Goal: Share content

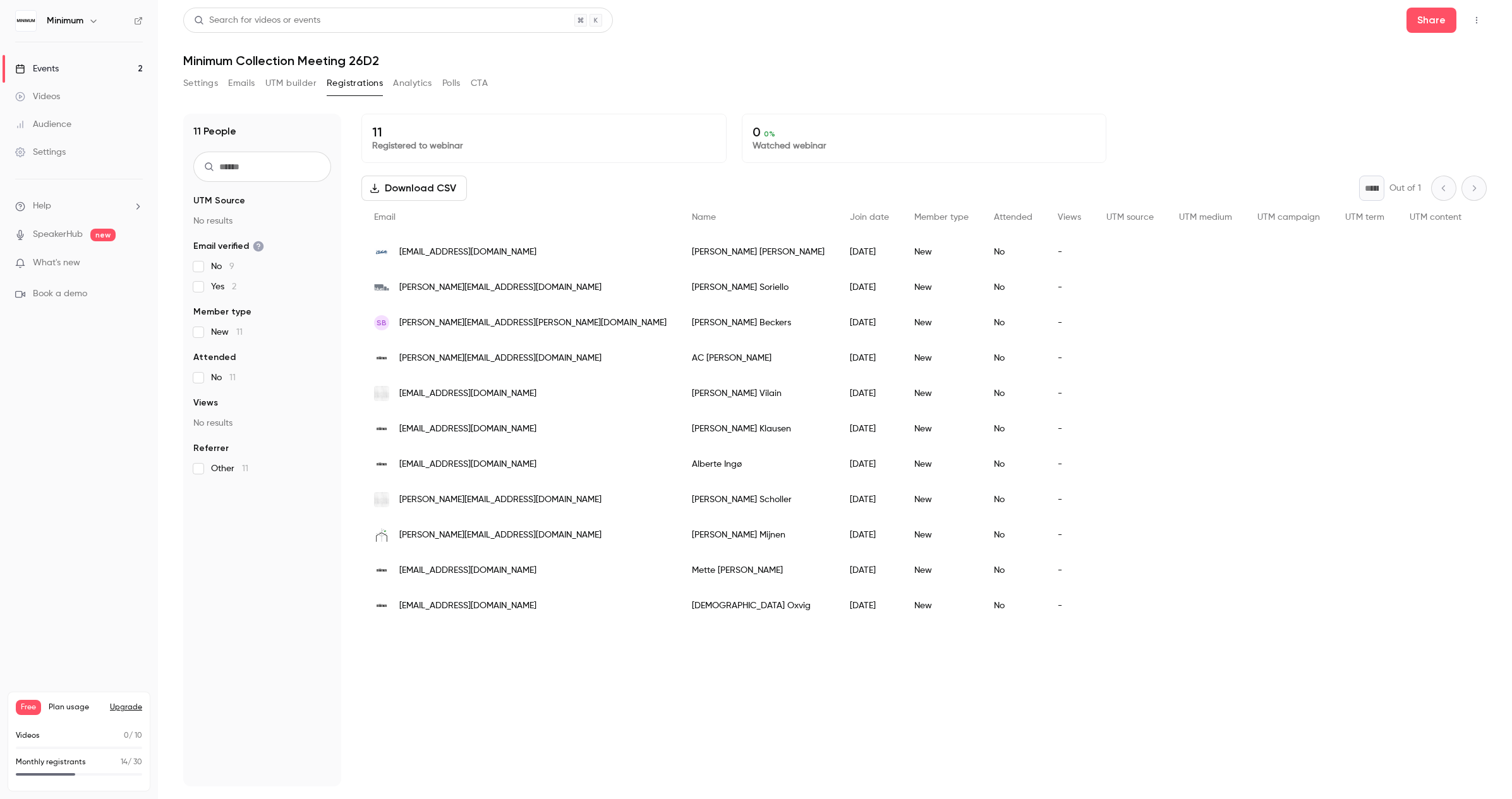
click at [39, 70] on div "Events" at bounding box center [37, 69] width 44 height 13
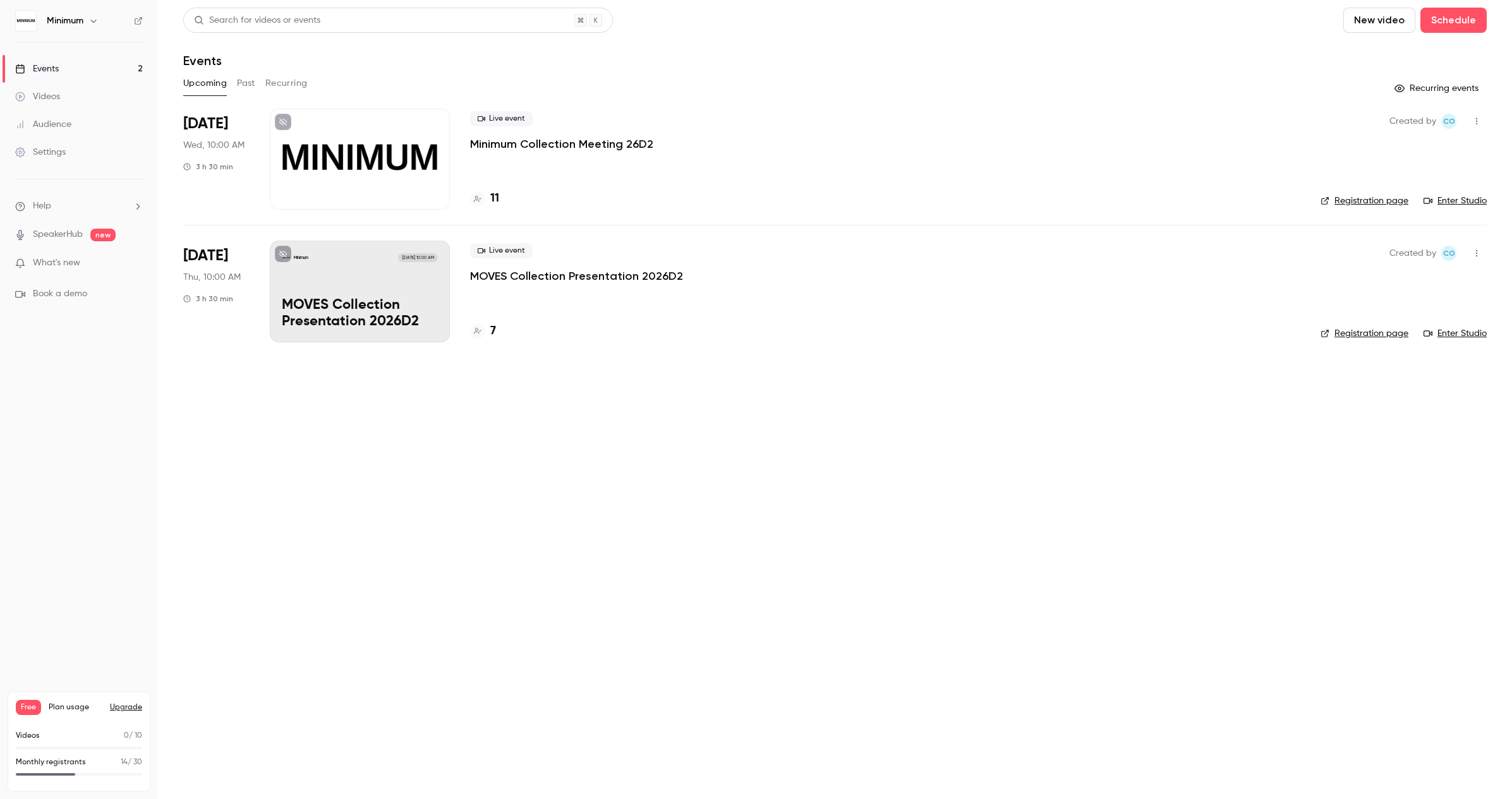
click at [1462, 199] on link "Enter Studio" at bounding box center [1455, 200] width 64 height 13
click at [411, 440] on main "Search for videos or events New video Schedule Events Upcoming Past Recurring R…" at bounding box center [834, 399] width 1354 height 799
click at [362, 64] on div "Events" at bounding box center [835, 60] width 1303 height 15
click at [731, 65] on div "Events" at bounding box center [835, 60] width 1303 height 15
click at [663, 65] on div "Events" at bounding box center [835, 60] width 1303 height 15
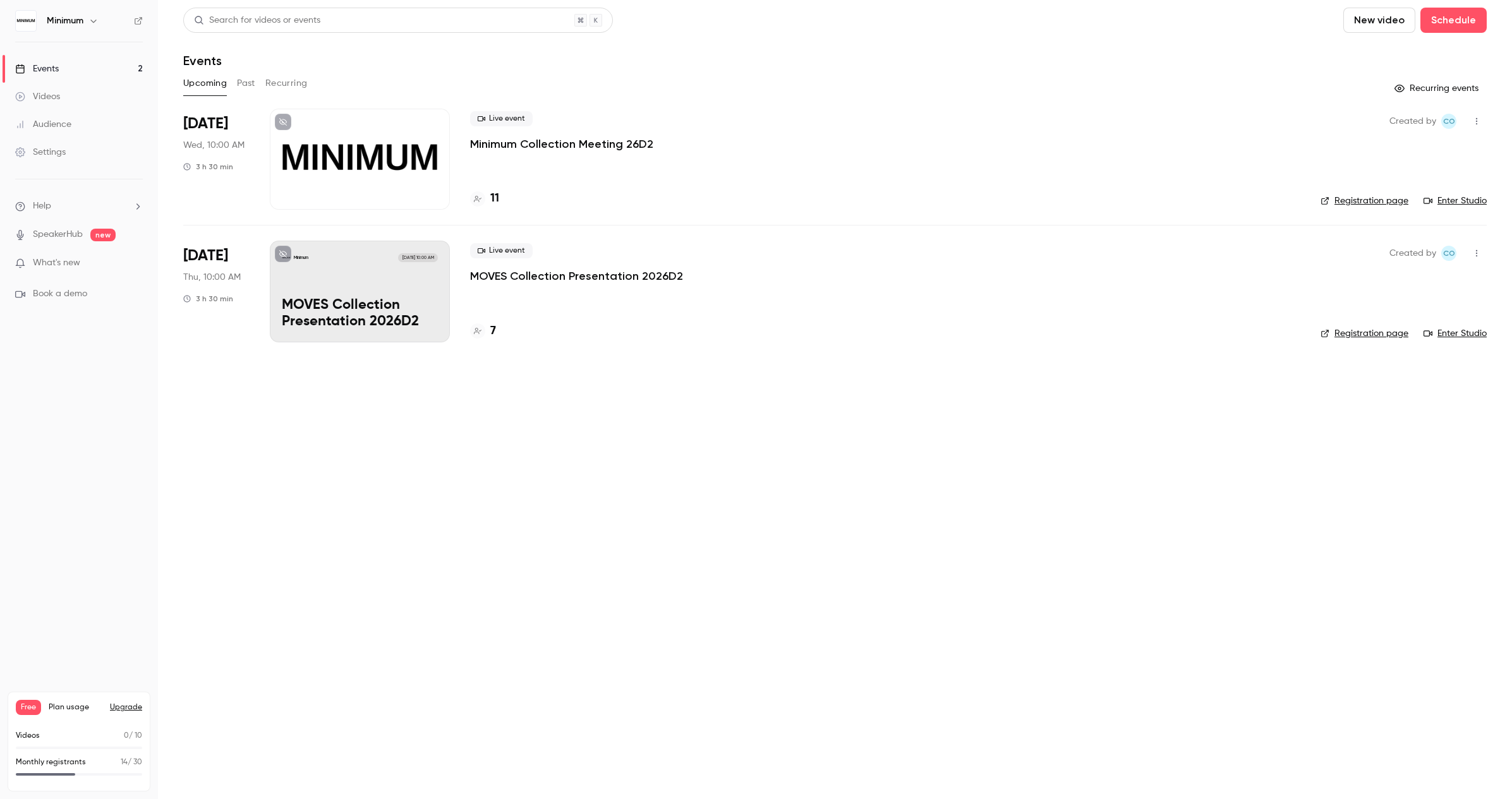
click at [1354, 200] on link "Registration page" at bounding box center [1364, 200] width 88 height 13
click at [350, 188] on div at bounding box center [359, 158] width 180 height 101
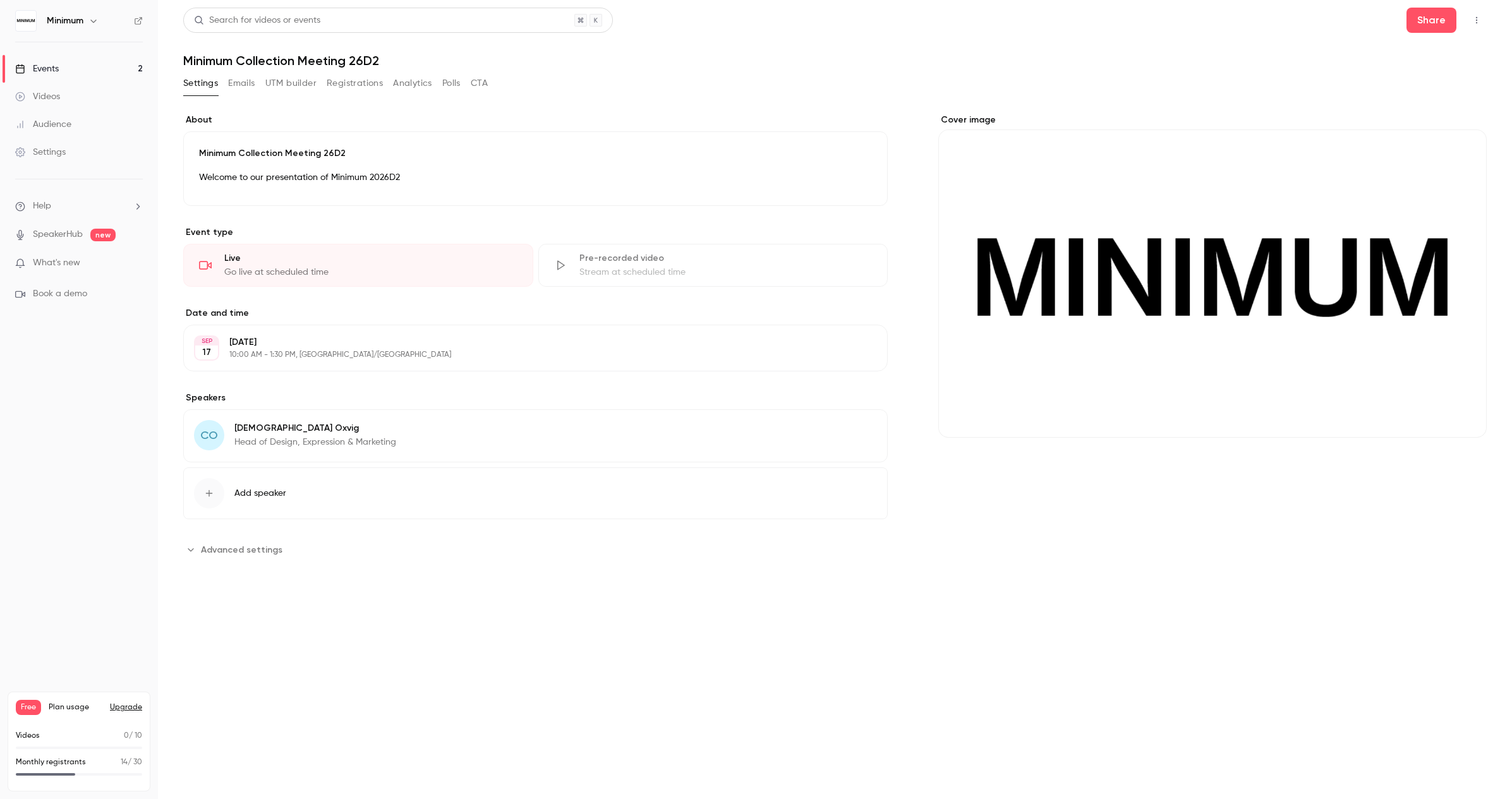
click at [357, 83] on button "Registrations" at bounding box center [355, 83] width 56 height 21
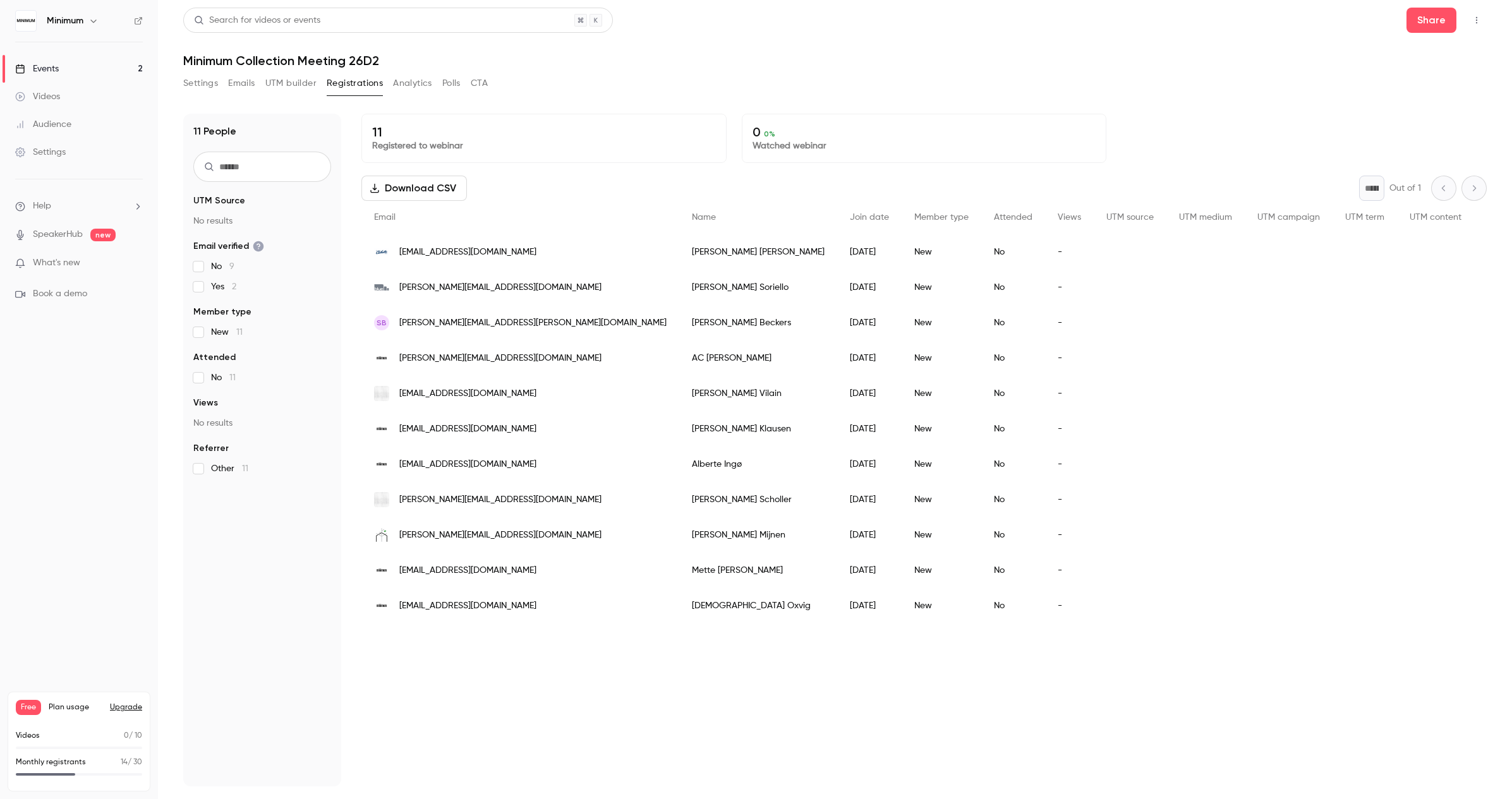
click at [207, 83] on button "Settings" at bounding box center [201, 83] width 35 height 21
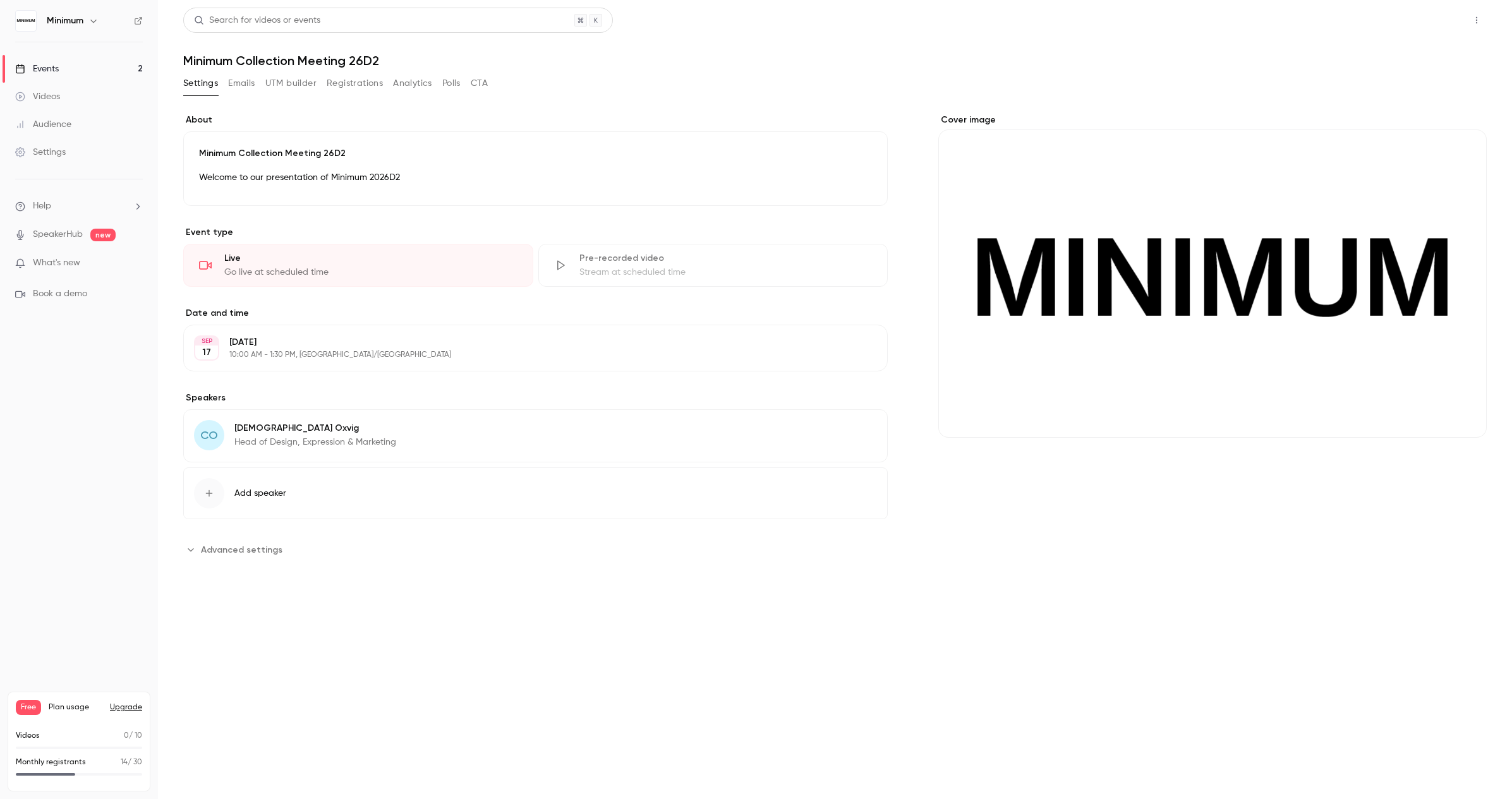
click at [1424, 21] on button "Share" at bounding box center [1431, 20] width 50 height 25
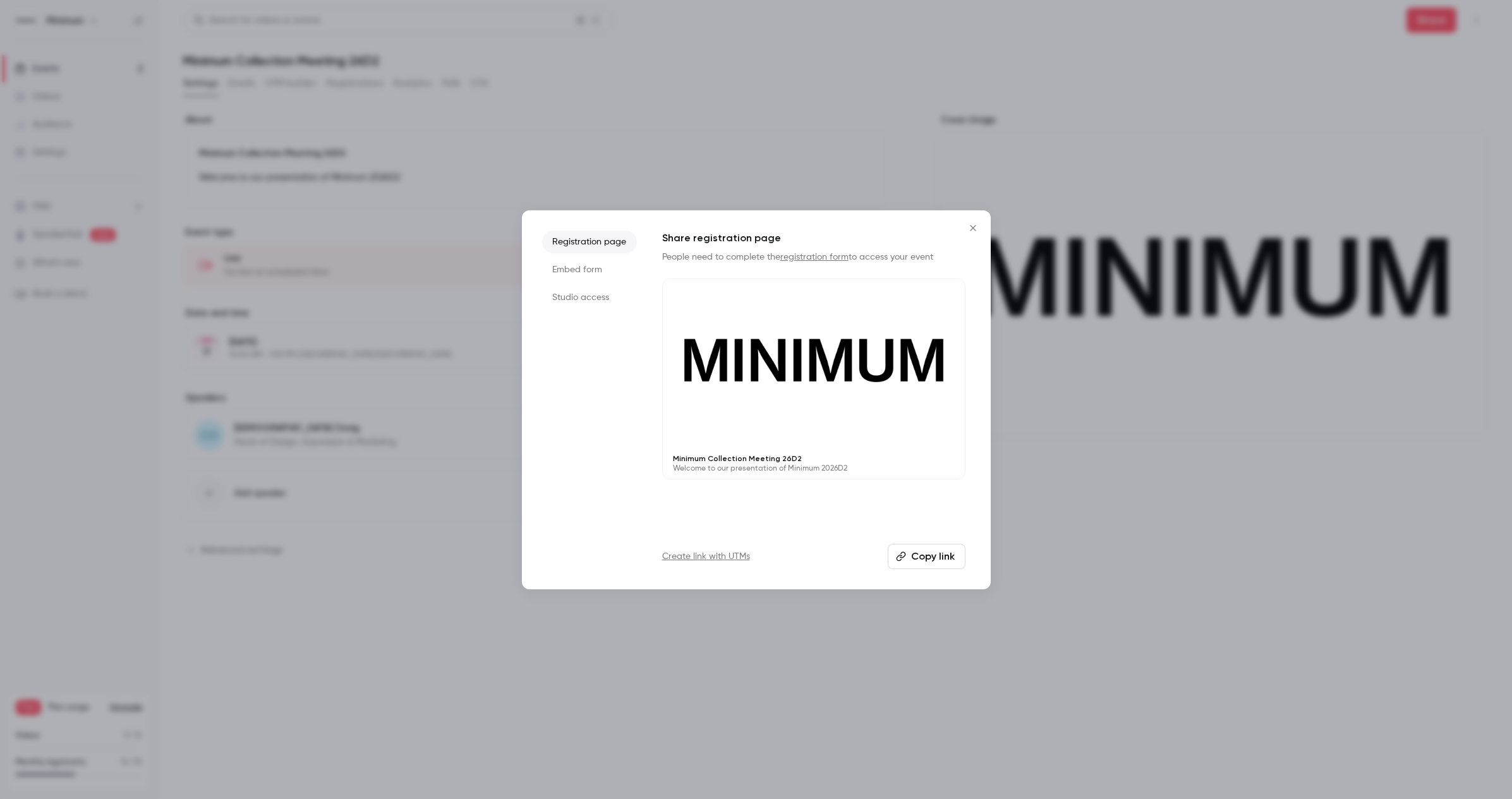
drag, startPoint x: 974, startPoint y: 225, endPoint x: 1038, endPoint y: 197, distance: 69.9
click at [974, 225] on icon "Close" at bounding box center [973, 227] width 15 height 10
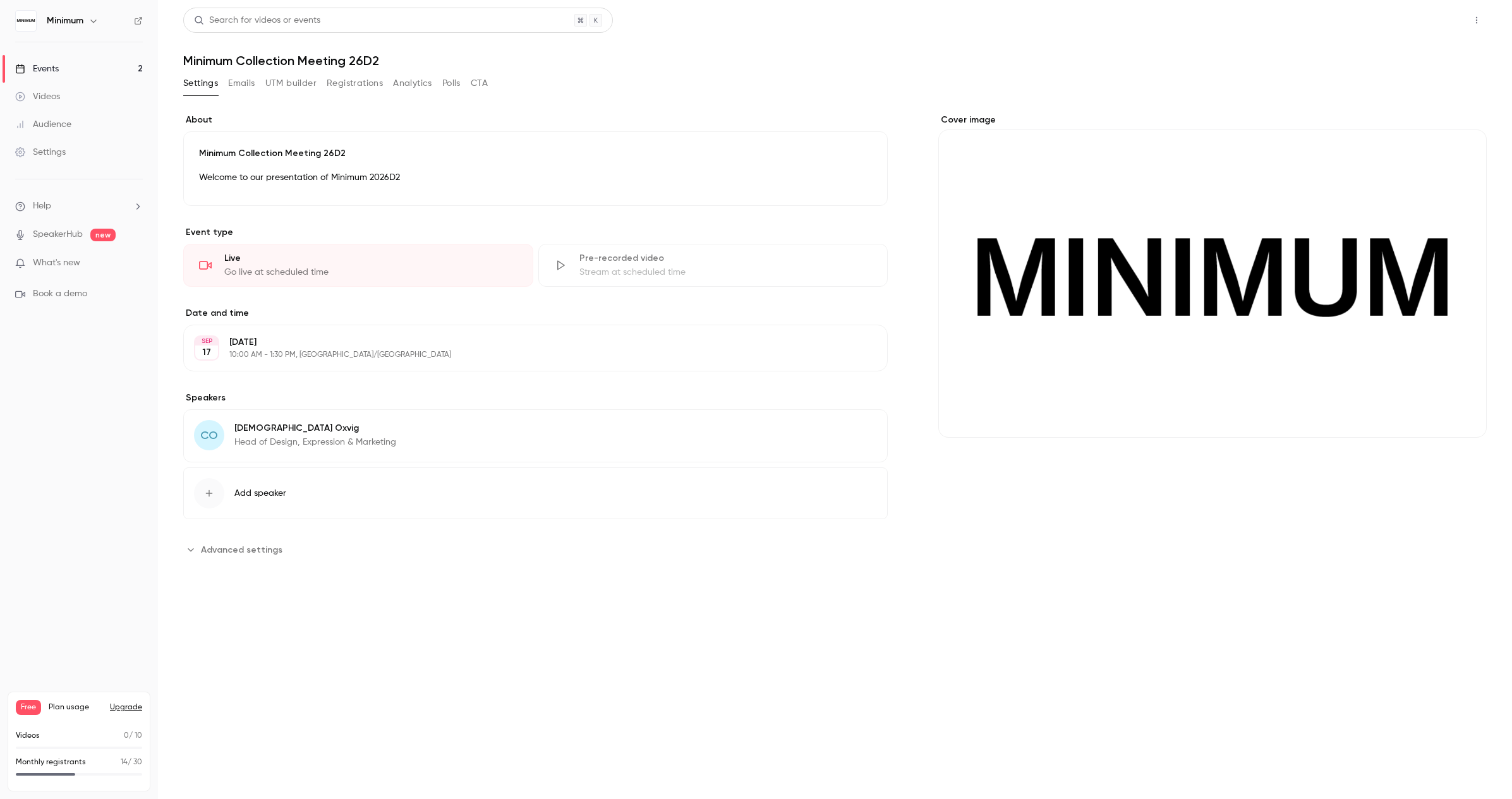
click at [1426, 29] on button "Share" at bounding box center [1431, 20] width 50 height 25
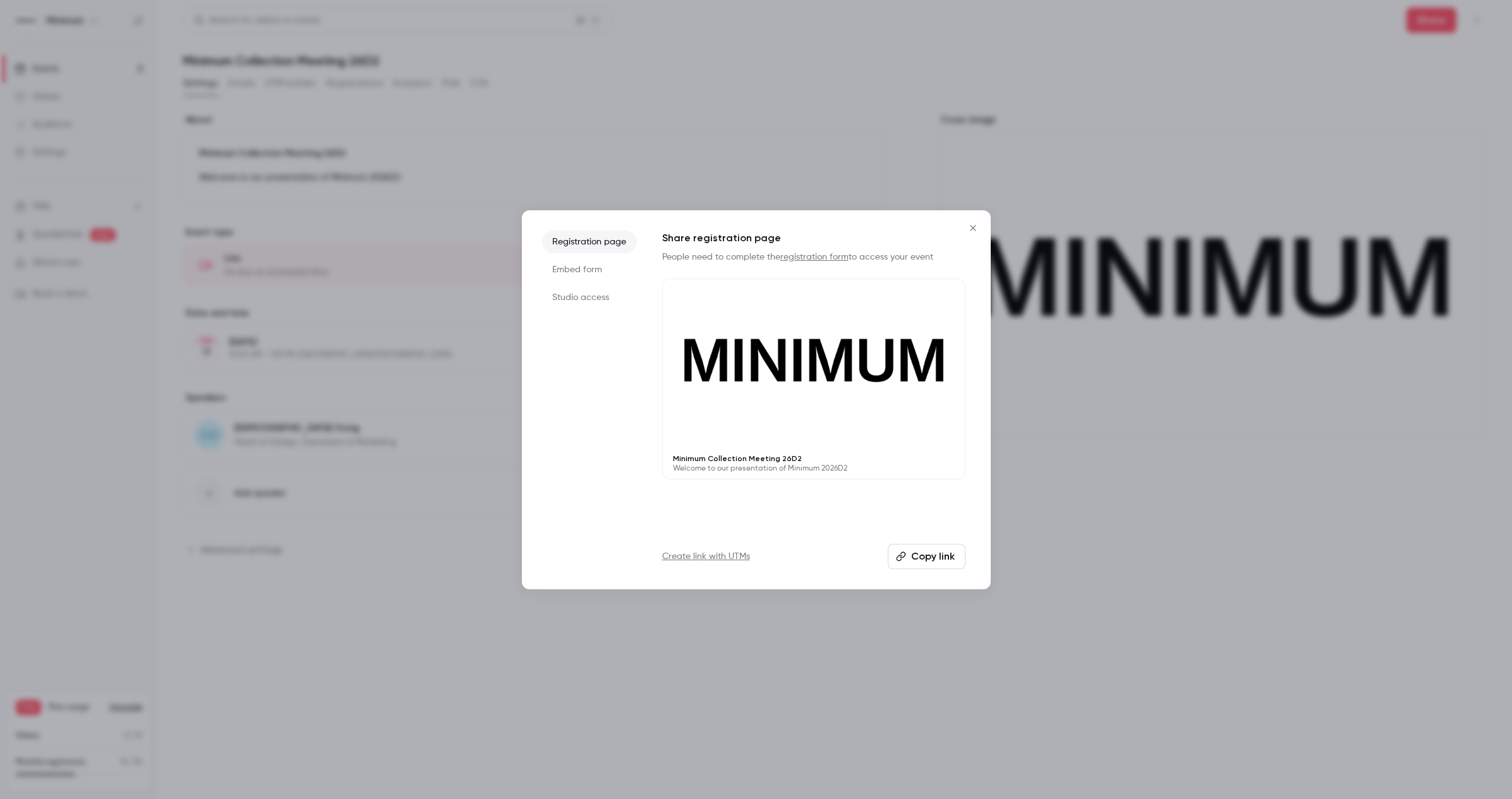
click at [937, 562] on button "Copy link" at bounding box center [927, 557] width 78 height 25
click at [972, 227] on icon "Close" at bounding box center [972, 227] width 5 height 5
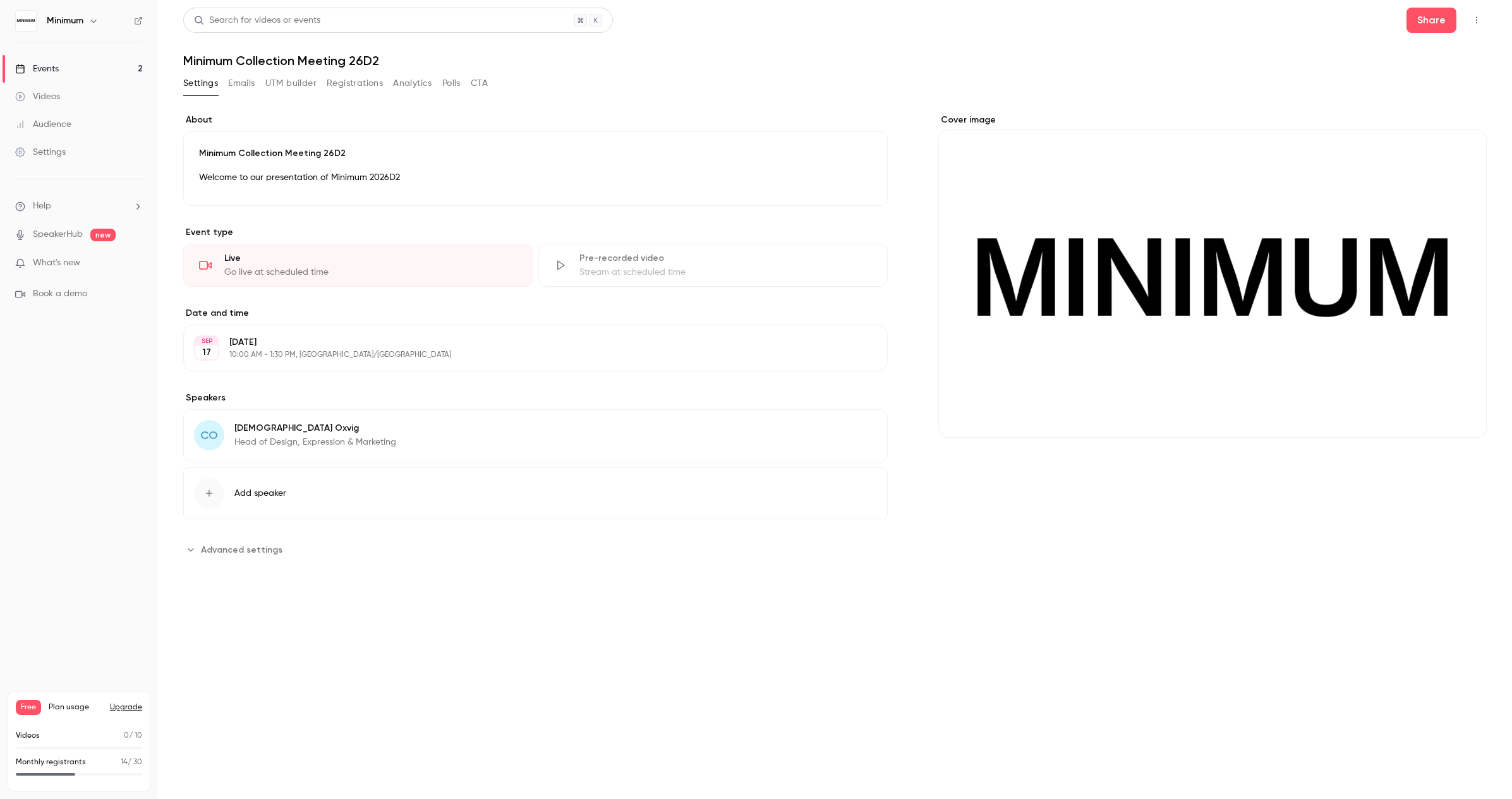
click at [56, 70] on div "Events" at bounding box center [37, 69] width 44 height 13
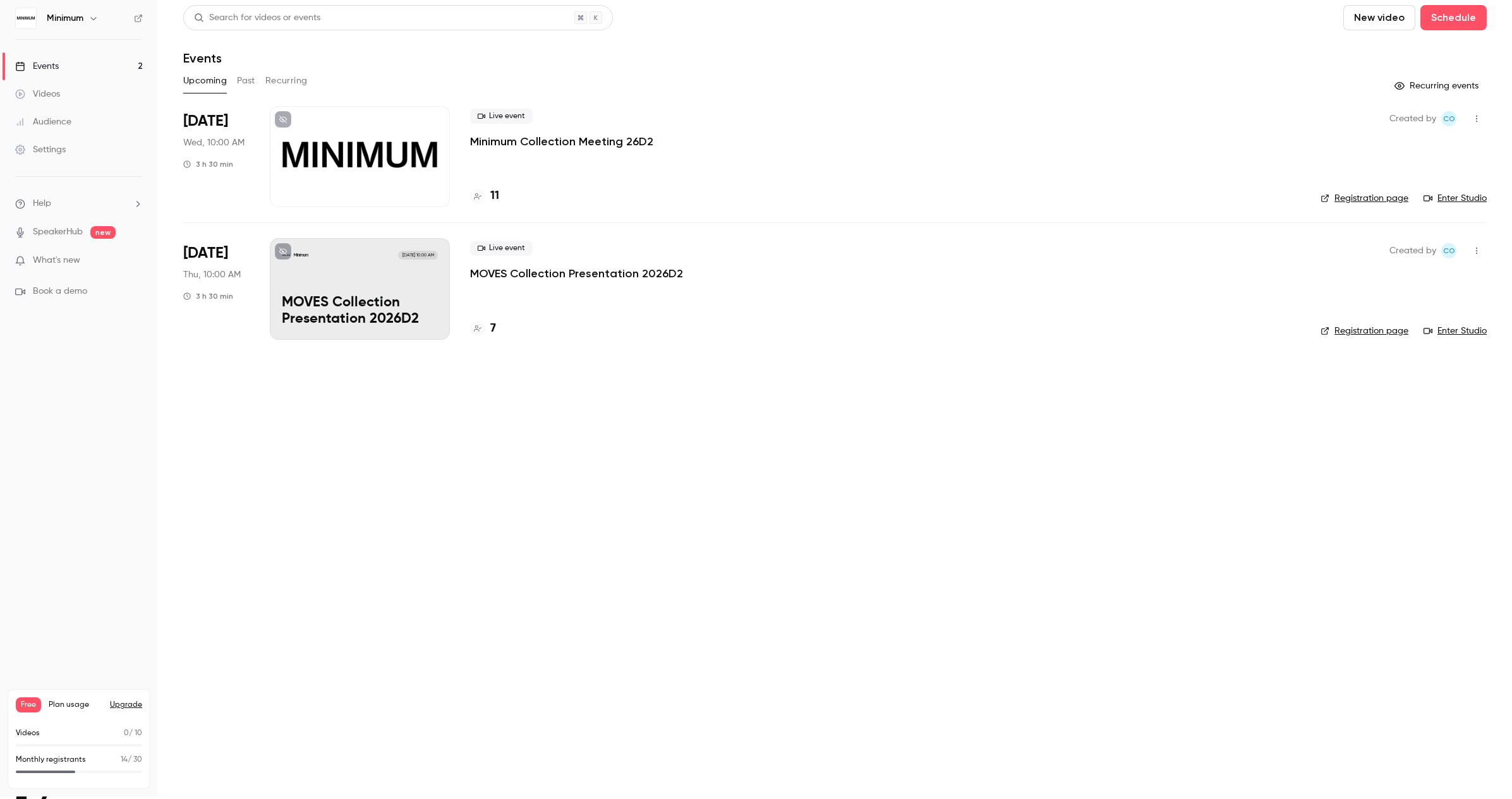
scroll to position [1, 0]
click at [1472, 197] on link "Enter Studio" at bounding box center [1455, 200] width 64 height 13
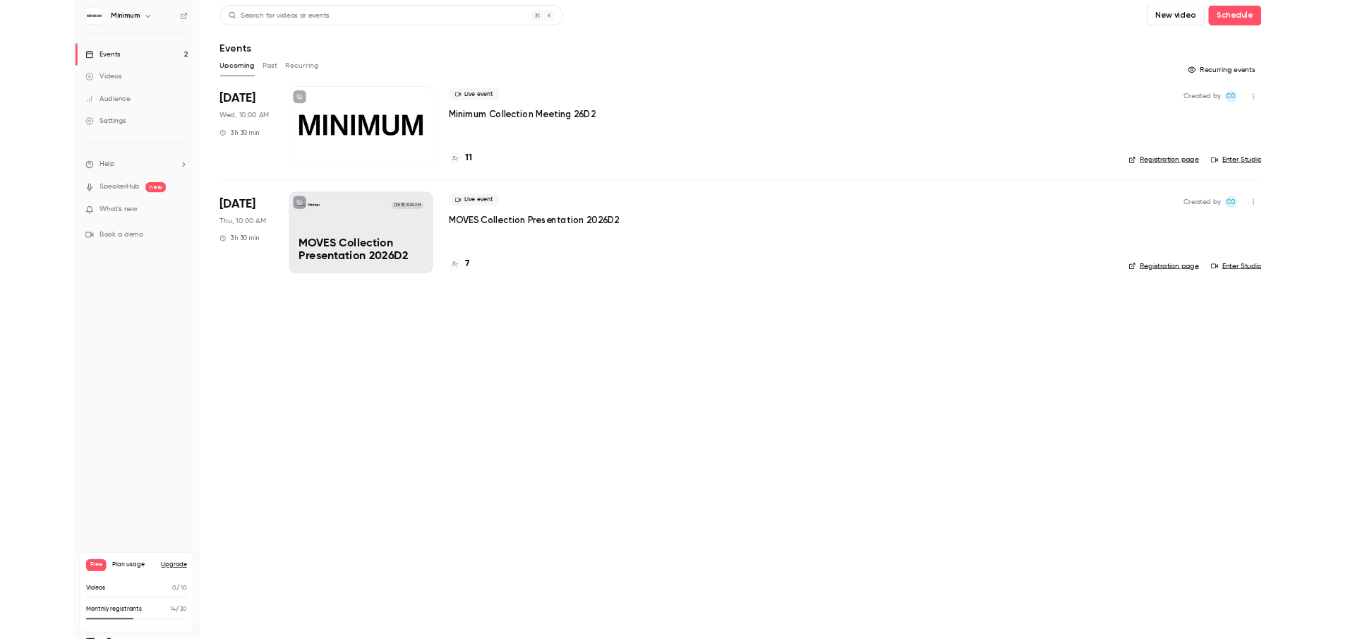
scroll to position [3, 0]
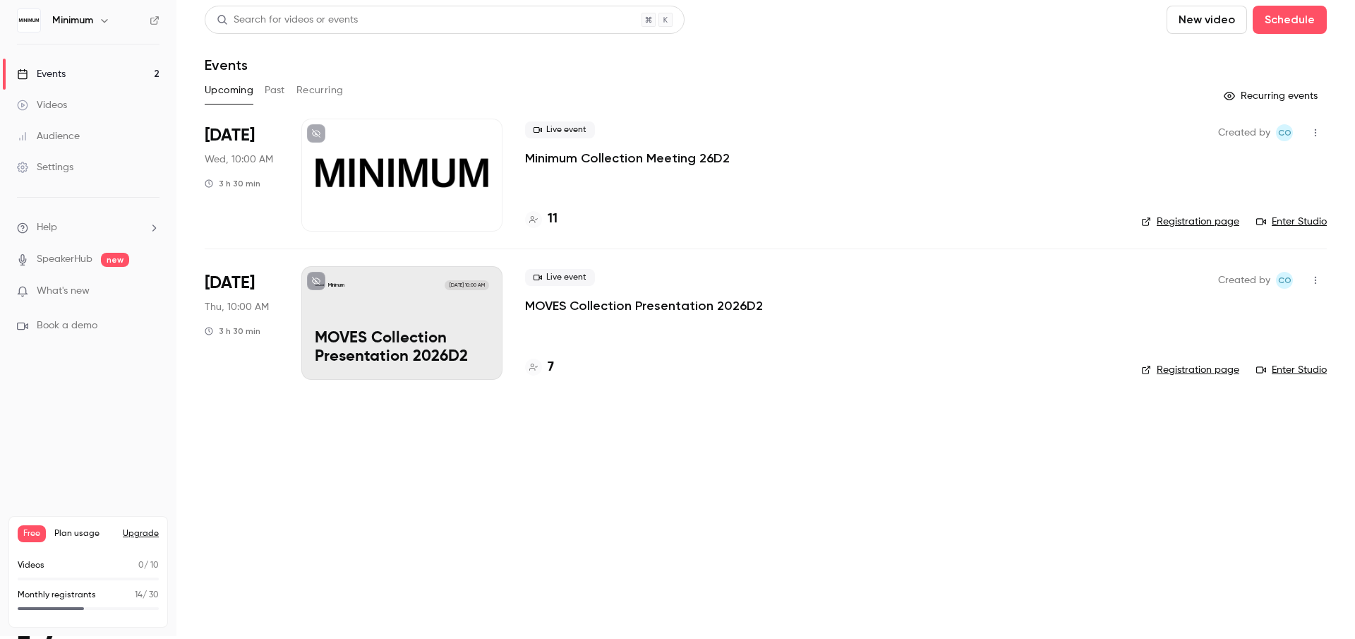
click at [1285, 223] on link "Enter Studio" at bounding box center [1291, 222] width 71 height 14
